Goal: Task Accomplishment & Management: Use online tool/utility

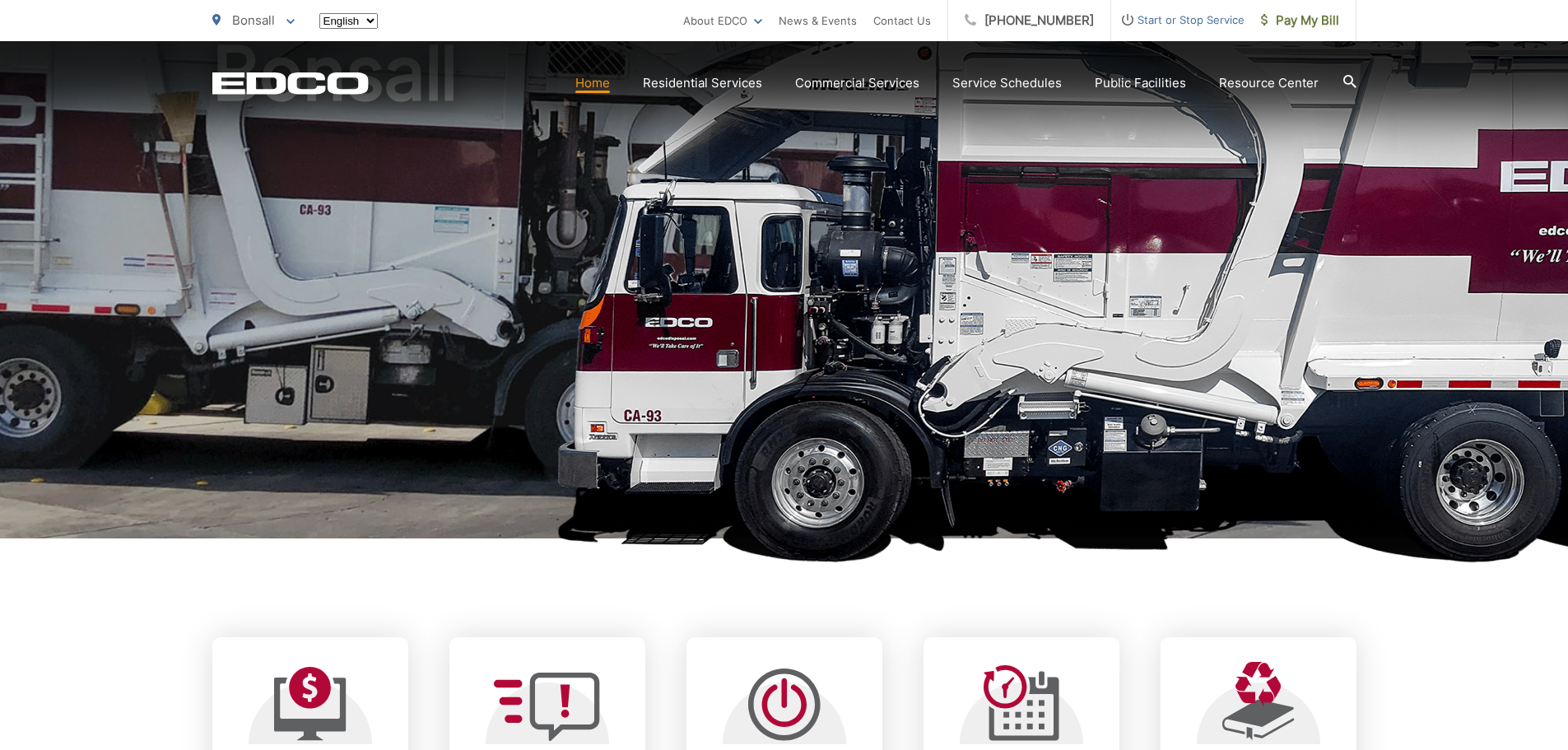
scroll to position [329, 0]
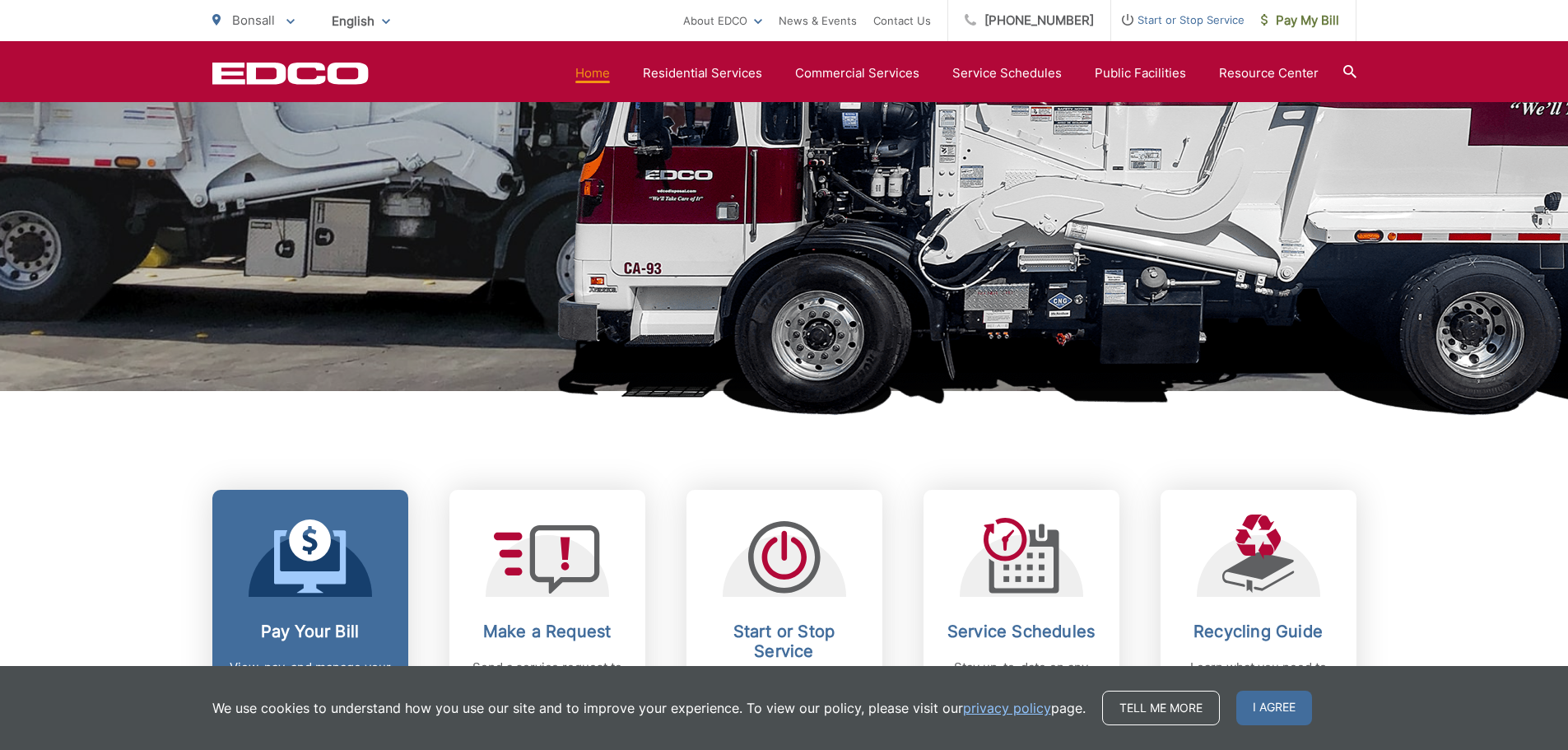
click at [291, 557] on icon at bounding box center [310, 556] width 72 height 74
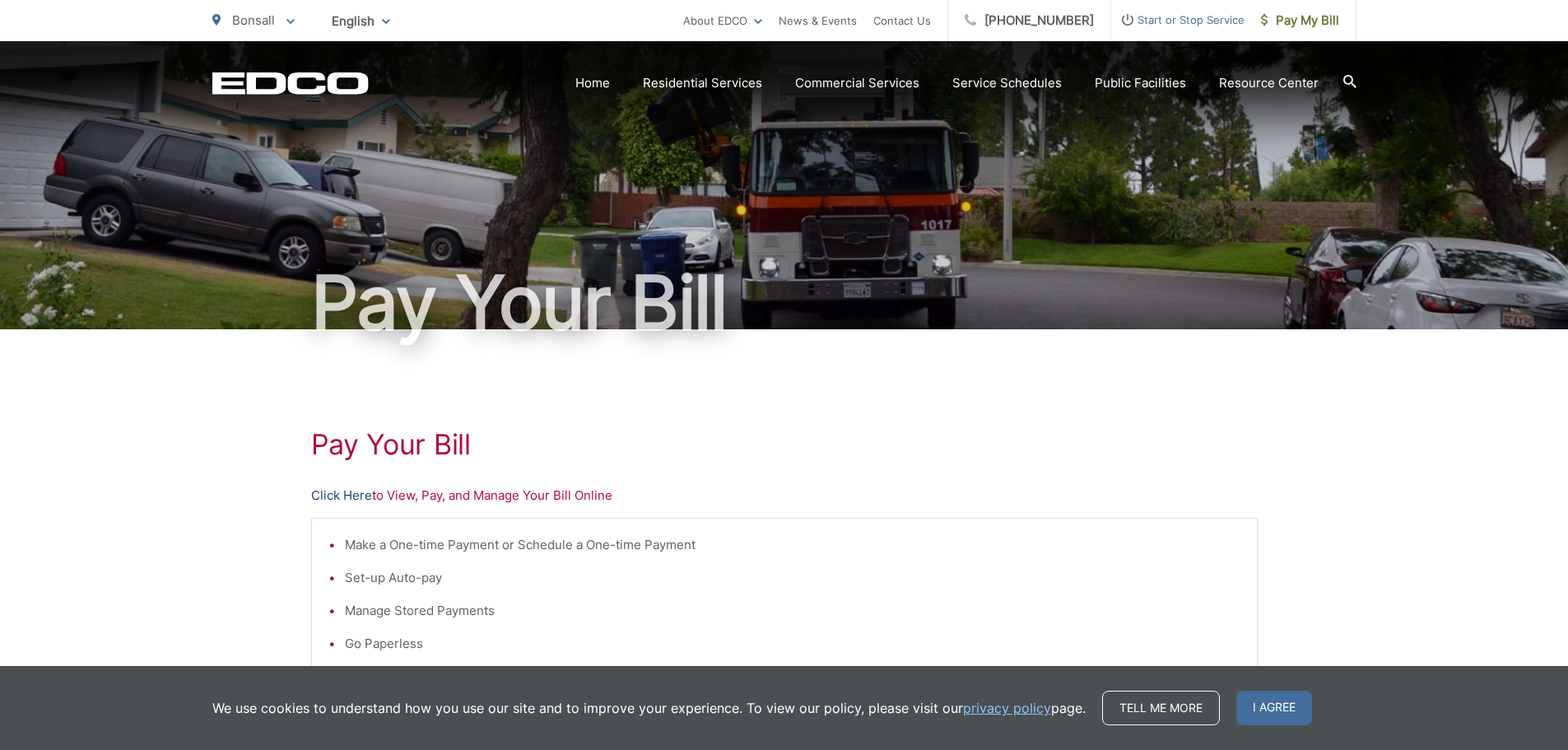
click at [339, 489] on link "Click Here" at bounding box center [342, 496] width 61 height 20
